Goal: Transaction & Acquisition: Purchase product/service

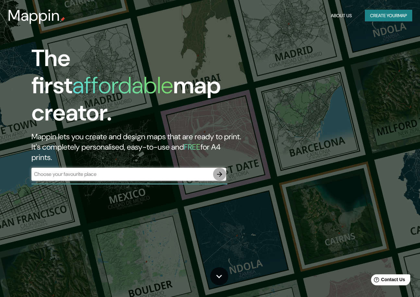
click at [218, 170] on icon "button" at bounding box center [220, 174] width 8 height 8
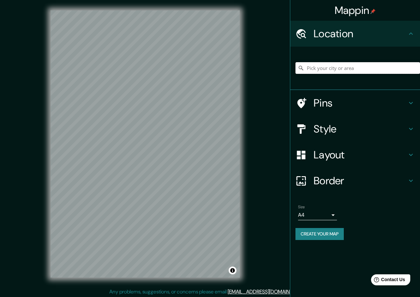
click at [326, 69] on input "Pick your city or area" at bounding box center [357, 68] width 124 height 12
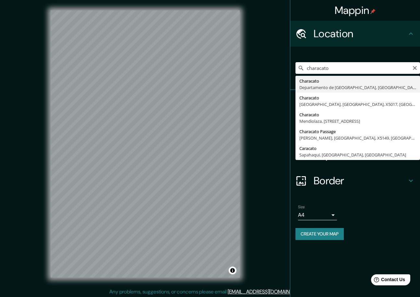
type input "Characato, Departamento de Arequipa, Perú"
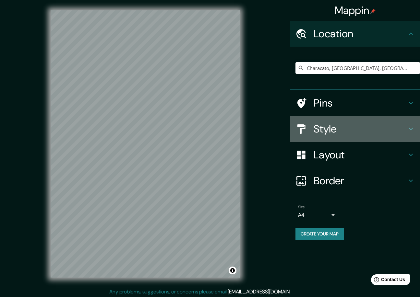
click at [337, 126] on h4 "Style" at bounding box center [359, 129] width 93 height 13
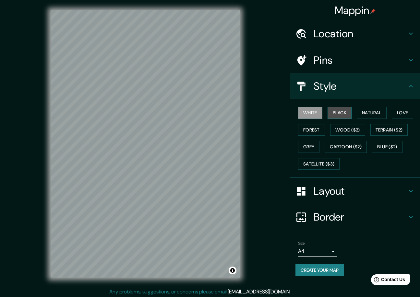
click at [341, 114] on button "Black" at bounding box center [339, 113] width 24 height 12
click at [368, 114] on button "Natural" at bounding box center [372, 113] width 30 height 12
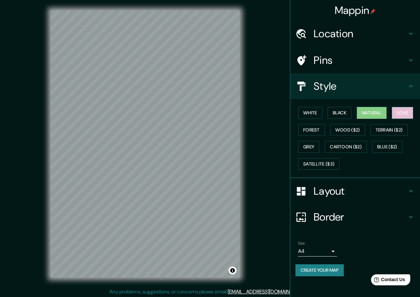
click at [398, 112] on button "Love" at bounding box center [402, 113] width 21 height 12
click at [355, 127] on button "Wood ($2)" at bounding box center [347, 130] width 35 height 12
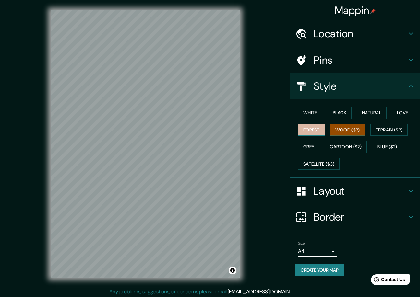
click at [318, 132] on button "Forest" at bounding box center [311, 130] width 27 height 12
click at [309, 143] on button "Grey" at bounding box center [308, 147] width 21 height 12
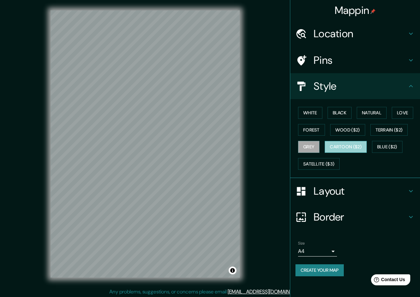
click at [351, 148] on button "Cartoon ($2)" at bounding box center [345, 147] width 42 height 12
click at [384, 144] on button "Blue ($2)" at bounding box center [387, 147] width 30 height 12
click at [385, 145] on button "Blue ($2)" at bounding box center [387, 147] width 30 height 12
click at [334, 147] on button "Cartoon ($2)" at bounding box center [345, 147] width 42 height 12
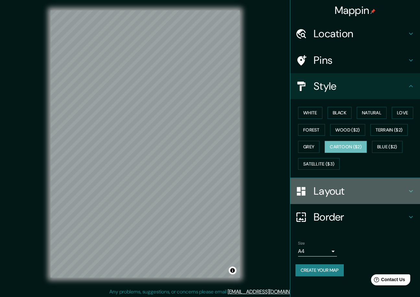
click at [320, 188] on h4 "Layout" at bounding box center [359, 191] width 93 height 13
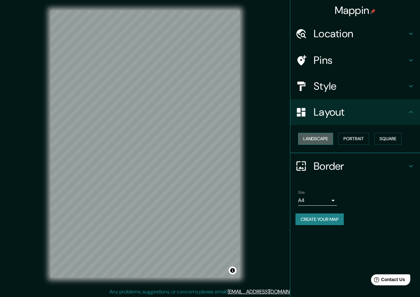
click at [320, 141] on button "Landscape" at bounding box center [315, 139] width 35 height 12
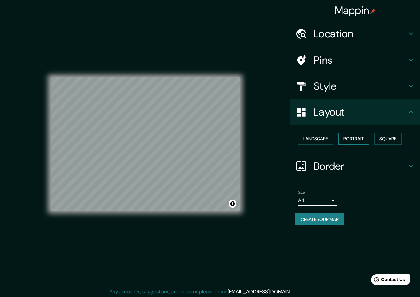
click at [348, 138] on button "Portrait" at bounding box center [353, 139] width 31 height 12
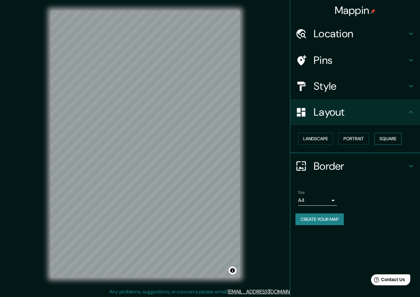
click at [381, 138] on button "Square" at bounding box center [387, 139] width 27 height 12
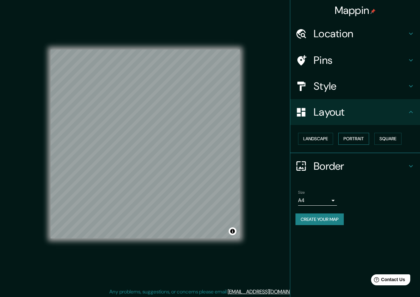
click at [360, 137] on button "Portrait" at bounding box center [353, 139] width 31 height 12
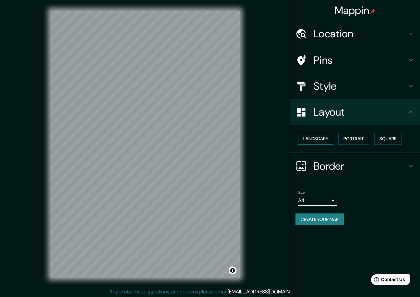
click at [328, 139] on button "Landscape" at bounding box center [315, 139] width 35 height 12
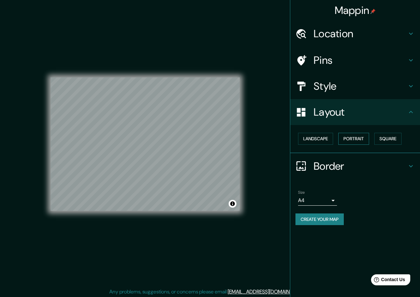
click at [348, 139] on button "Portrait" at bounding box center [353, 139] width 31 height 12
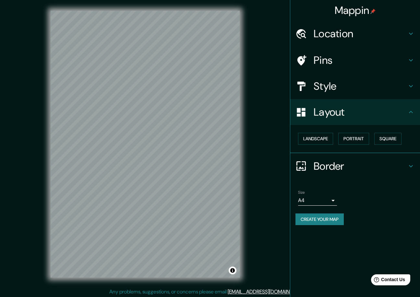
click at [326, 86] on h4 "Style" at bounding box center [359, 86] width 93 height 13
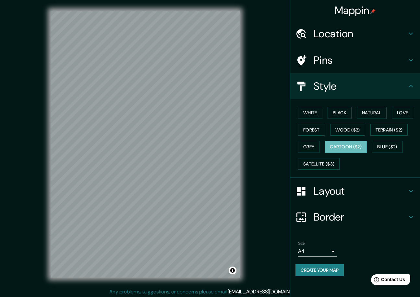
click at [328, 63] on h4 "Pins" at bounding box center [359, 60] width 93 height 13
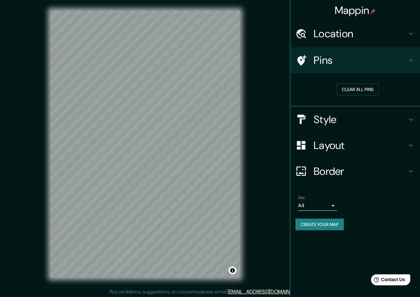
click at [410, 117] on icon at bounding box center [411, 120] width 8 height 8
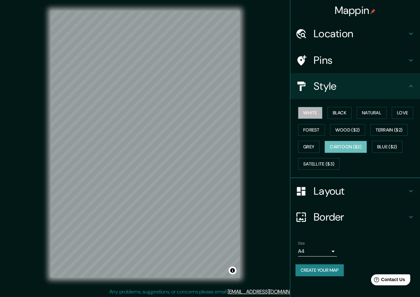
click at [317, 114] on button "White" at bounding box center [310, 113] width 24 height 12
click at [336, 112] on button "Black" at bounding box center [339, 113] width 24 height 12
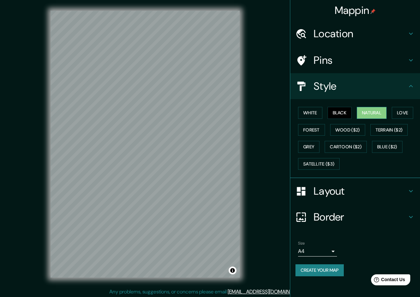
click at [362, 111] on button "Natural" at bounding box center [372, 113] width 30 height 12
click at [403, 114] on button "Love" at bounding box center [402, 113] width 21 height 12
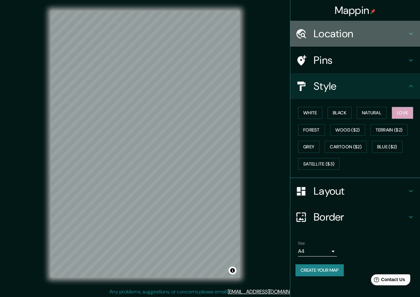
click at [408, 34] on icon at bounding box center [411, 34] width 8 height 8
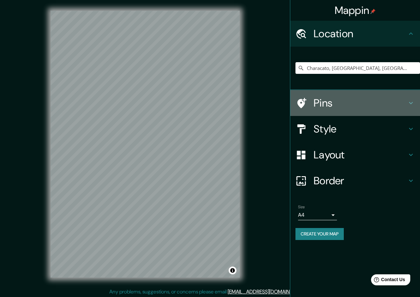
click at [412, 102] on icon at bounding box center [411, 103] width 8 height 8
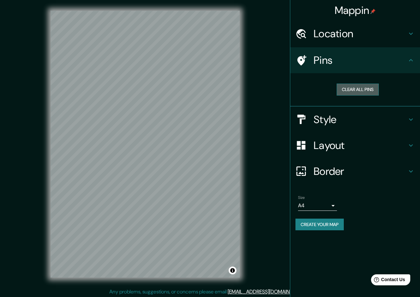
click at [366, 91] on button "Clear all pins" at bounding box center [357, 90] width 42 height 12
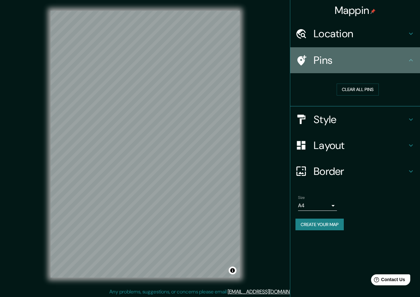
click at [406, 63] on h4 "Pins" at bounding box center [359, 60] width 93 height 13
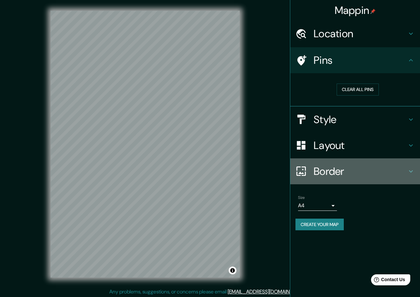
click at [345, 169] on h4 "Border" at bounding box center [359, 171] width 93 height 13
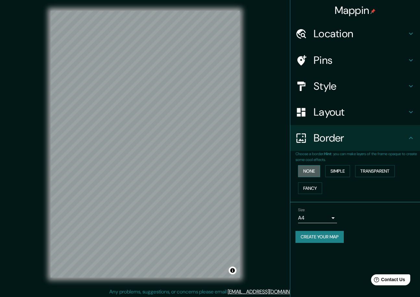
click at [314, 170] on button "None" at bounding box center [309, 171] width 22 height 12
click at [334, 170] on button "Simple" at bounding box center [337, 171] width 25 height 12
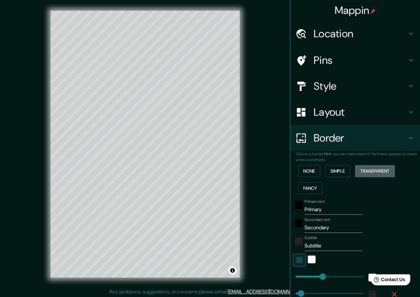
click at [359, 170] on button "Transparent" at bounding box center [375, 171] width 40 height 12
click at [311, 185] on button "Fancy" at bounding box center [310, 188] width 24 height 12
click at [310, 174] on button "None" at bounding box center [309, 171] width 22 height 12
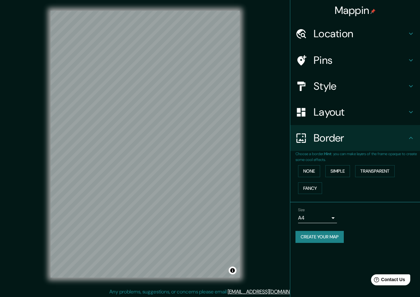
click at [341, 117] on h4 "Layout" at bounding box center [359, 112] width 93 height 13
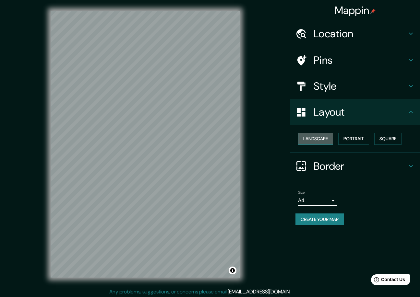
click at [325, 136] on button "Landscape" at bounding box center [315, 139] width 35 height 12
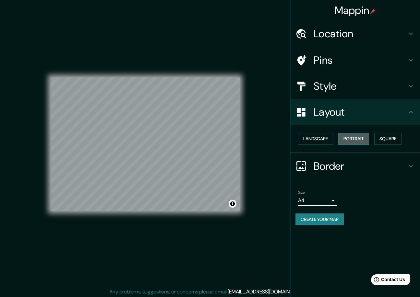
click at [340, 136] on button "Portrait" at bounding box center [353, 139] width 31 height 12
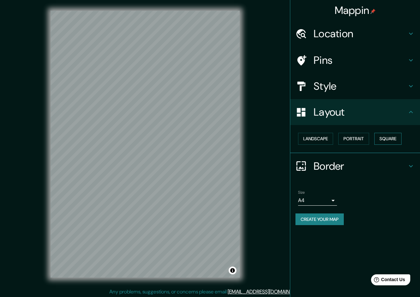
click at [382, 135] on button "Square" at bounding box center [387, 139] width 27 height 12
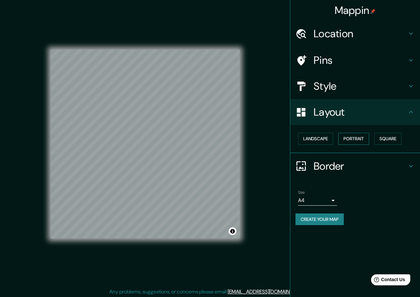
click at [366, 138] on button "Portrait" at bounding box center [353, 139] width 31 height 12
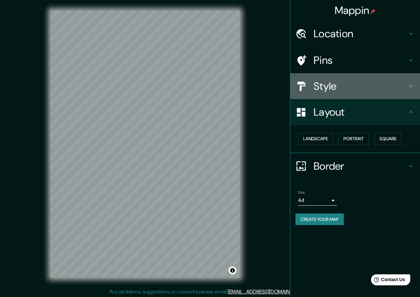
click at [354, 90] on h4 "Style" at bounding box center [359, 86] width 93 height 13
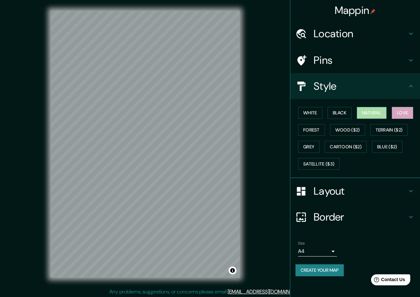
click at [378, 113] on button "Natural" at bounding box center [372, 113] width 30 height 12
click at [344, 111] on button "Black" at bounding box center [339, 113] width 24 height 12
click at [320, 111] on button "White" at bounding box center [310, 113] width 24 height 12
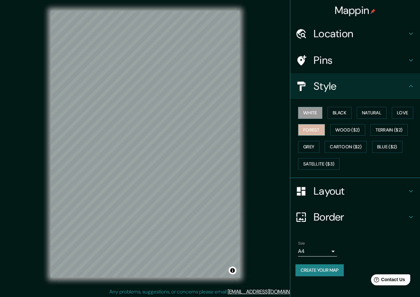
click at [313, 130] on button "Forest" at bounding box center [311, 130] width 27 height 12
click at [311, 144] on button "Grey" at bounding box center [308, 147] width 21 height 12
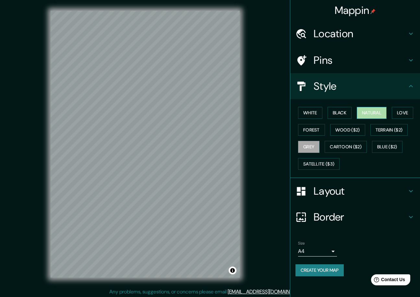
click at [373, 110] on button "Natural" at bounding box center [372, 113] width 30 height 12
click at [344, 147] on button "Cartoon ($2)" at bounding box center [345, 147] width 42 height 12
click at [366, 112] on button "Natural" at bounding box center [372, 113] width 30 height 12
click at [341, 145] on button "Cartoon ($2)" at bounding box center [345, 147] width 42 height 12
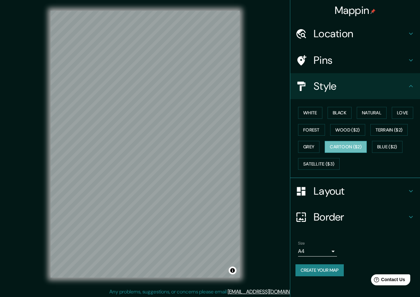
click at [341, 145] on button "Cartoon ($2)" at bounding box center [345, 147] width 42 height 12
click at [358, 129] on button "Wood ($2)" at bounding box center [347, 130] width 35 height 12
click at [351, 145] on button "Cartoon ($2)" at bounding box center [345, 147] width 42 height 12
click at [316, 147] on button "Grey" at bounding box center [308, 147] width 21 height 12
click at [340, 144] on button "Cartoon ($2)" at bounding box center [345, 147] width 42 height 12
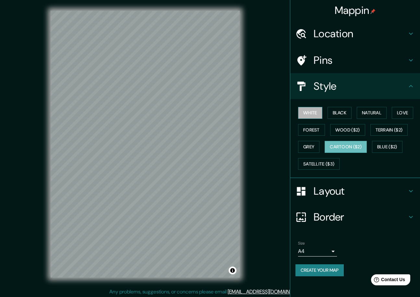
click at [313, 114] on button "White" at bounding box center [310, 113] width 24 height 12
click at [340, 144] on button "Cartoon ($2)" at bounding box center [345, 147] width 42 height 12
click at [341, 146] on button "Cartoon ($2)" at bounding box center [345, 147] width 42 height 12
click at [380, 146] on button "Blue ($2)" at bounding box center [387, 147] width 30 height 12
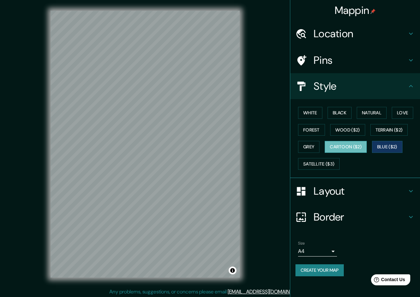
click at [367, 146] on button "Cartoon ($2)" at bounding box center [345, 147] width 42 height 12
click at [358, 147] on button "Cartoon ($2)" at bounding box center [345, 147] width 42 height 12
click at [389, 128] on button "Terrain ($2)" at bounding box center [389, 130] width 38 height 12
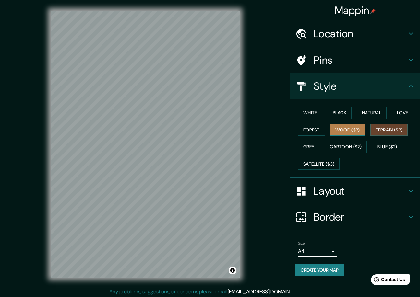
click at [361, 130] on button "Wood ($2)" at bounding box center [347, 130] width 35 height 12
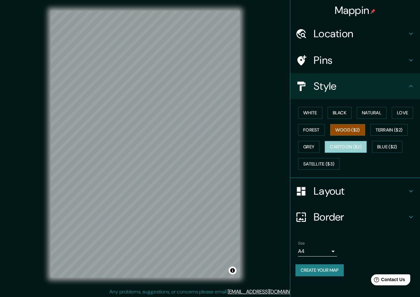
click at [357, 145] on button "Cartoon ($2)" at bounding box center [345, 147] width 42 height 12
click at [346, 146] on button "Cartoon ($2)" at bounding box center [345, 147] width 42 height 12
click at [317, 164] on button "Satellite ($3)" at bounding box center [318, 164] width 41 height 12
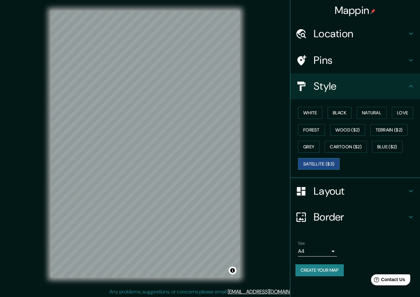
click at [317, 164] on button "Satellite ($3)" at bounding box center [318, 164] width 41 height 12
click at [338, 146] on button "Cartoon ($2)" at bounding box center [345, 147] width 42 height 12
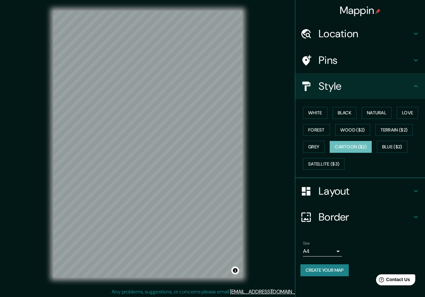
click at [332, 250] on body "Mappin Location Characato, Departamento de Arequipa, Perú Pins Style White Blac…" at bounding box center [212, 148] width 425 height 297
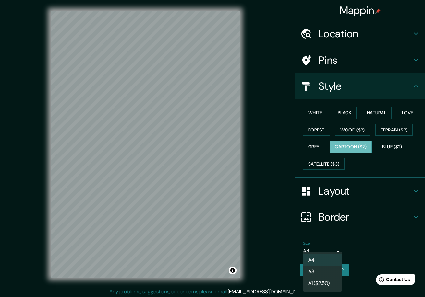
click at [347, 260] on div at bounding box center [212, 148] width 425 height 297
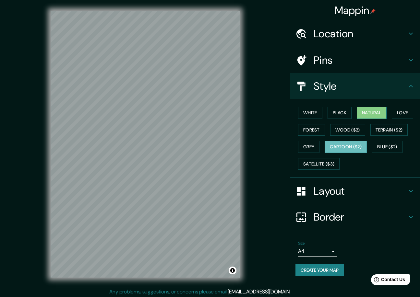
click at [372, 114] on button "Natural" at bounding box center [372, 113] width 30 height 12
click at [348, 114] on button "Black" at bounding box center [339, 113] width 24 height 12
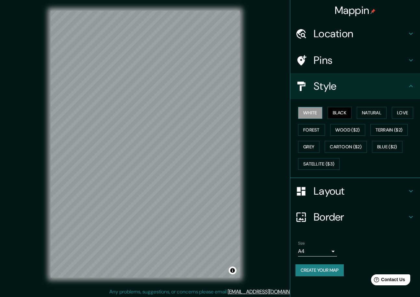
click at [319, 115] on button "White" at bounding box center [310, 113] width 24 height 12
click at [367, 112] on button "Natural" at bounding box center [372, 113] width 30 height 12
click at [317, 110] on button "White" at bounding box center [310, 113] width 24 height 12
click at [370, 113] on button "Natural" at bounding box center [372, 113] width 30 height 12
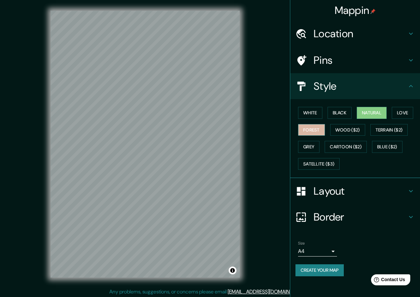
click at [317, 129] on button "Forest" at bounding box center [311, 130] width 27 height 12
click at [317, 146] on button "Grey" at bounding box center [308, 147] width 21 height 12
click at [363, 115] on button "Natural" at bounding box center [372, 113] width 30 height 12
click at [328, 269] on button "Create your map" at bounding box center [319, 270] width 48 height 12
click at [328, 269] on div "Create your map" at bounding box center [354, 270] width 119 height 12
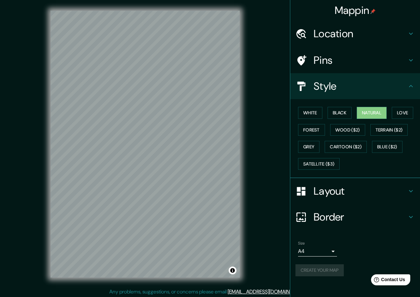
click at [328, 269] on div "Create your map" at bounding box center [354, 270] width 119 height 12
click at [328, 269] on button "Create your map" at bounding box center [319, 270] width 48 height 12
click at [325, 268] on button "Create your map" at bounding box center [319, 270] width 48 height 12
click at [325, 268] on div "Create your map" at bounding box center [354, 270] width 119 height 12
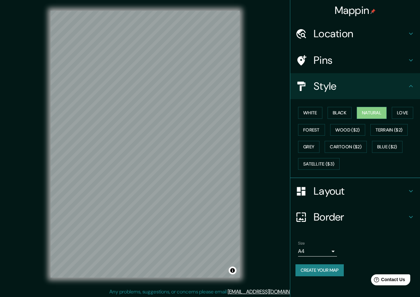
click at [273, 78] on div "Mappin Location Characato, Departamento de Arequipa, Perú Pins Style White Blac…" at bounding box center [210, 149] width 420 height 299
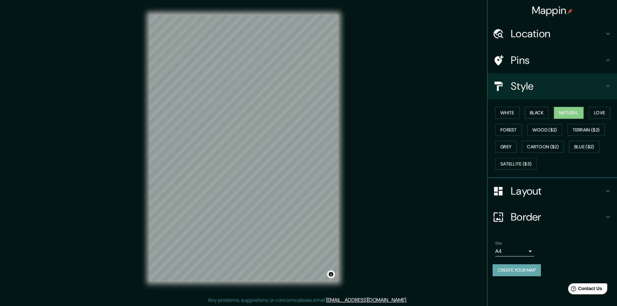
click at [424, 272] on button "Create your map" at bounding box center [517, 270] width 48 height 12
click at [312, 217] on div at bounding box center [311, 218] width 5 height 5
click at [301, 199] on div at bounding box center [301, 197] width 5 height 5
click at [301, 198] on div at bounding box center [301, 197] width 5 height 5
click at [298, 199] on div at bounding box center [297, 197] width 5 height 5
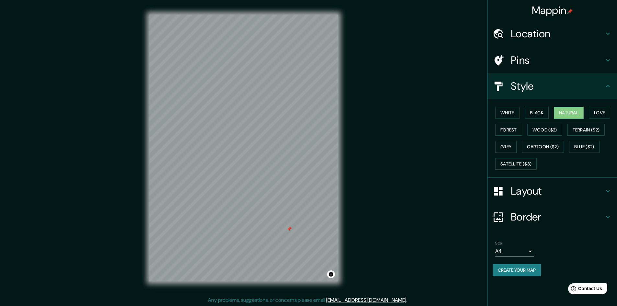
click at [291, 231] on div at bounding box center [289, 229] width 5 height 5
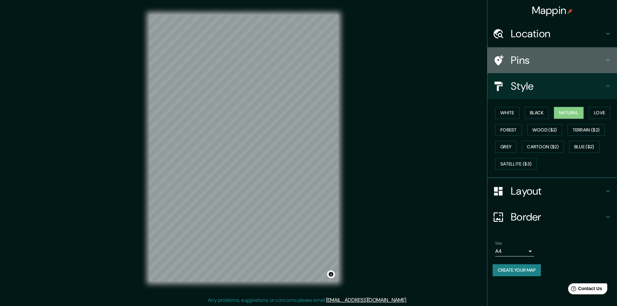
click at [424, 67] on h4 "Pins" at bounding box center [557, 60] width 93 height 13
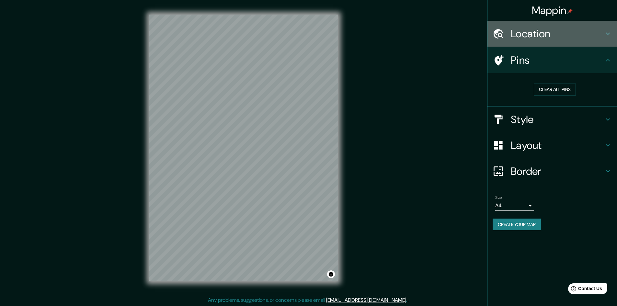
click at [424, 37] on h4 "Location" at bounding box center [557, 33] width 93 height 13
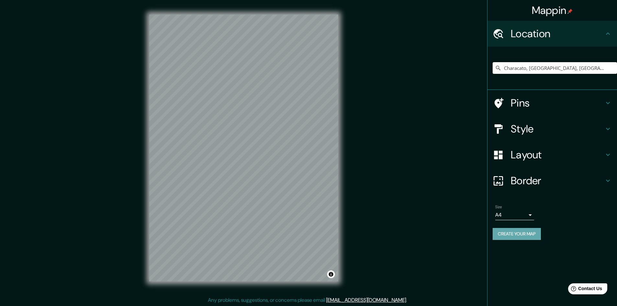
click at [424, 232] on button "Create your map" at bounding box center [517, 234] width 48 height 12
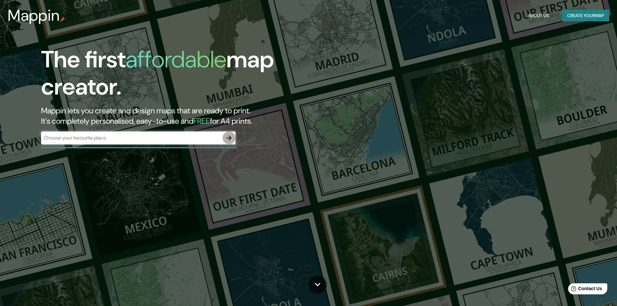
click at [231, 138] on icon "button" at bounding box center [229, 137] width 5 height 5
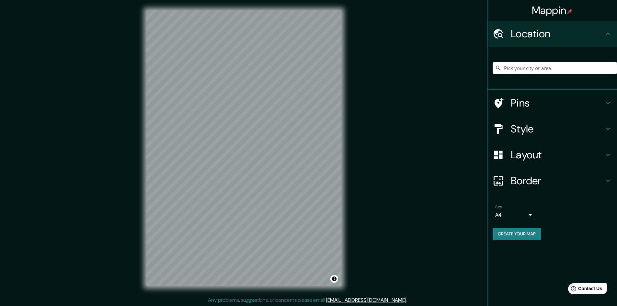
click at [524, 68] on input "Pick your city or area" at bounding box center [555, 68] width 124 height 12
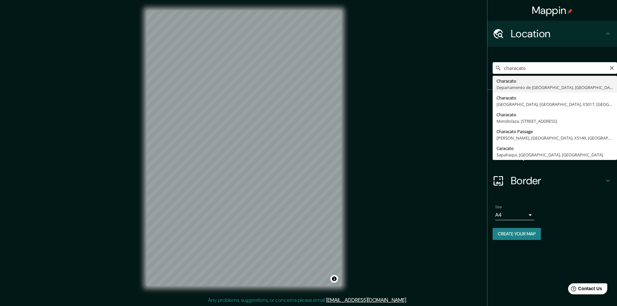
type input "Characato, Departamento de Arequipa, Perú"
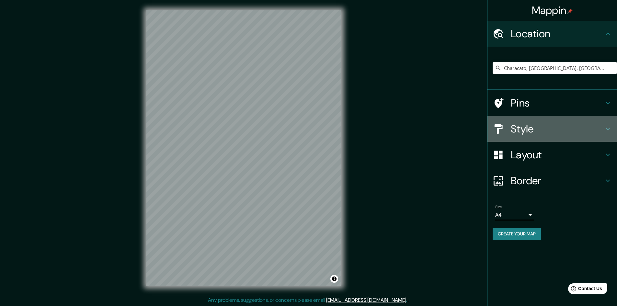
click at [516, 127] on h4 "Style" at bounding box center [557, 129] width 93 height 13
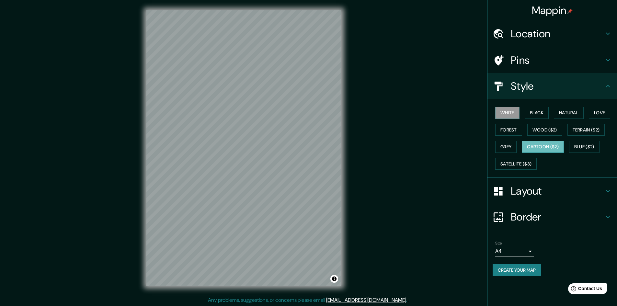
click at [535, 145] on button "Cartoon ($2)" at bounding box center [543, 147] width 42 height 12
click at [523, 272] on button "Create your map" at bounding box center [517, 270] width 48 height 12
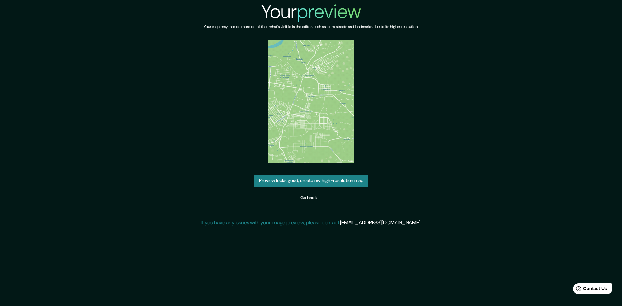
click at [307, 196] on link "Go back" at bounding box center [308, 198] width 109 height 12
